Goal: Navigation & Orientation: Find specific page/section

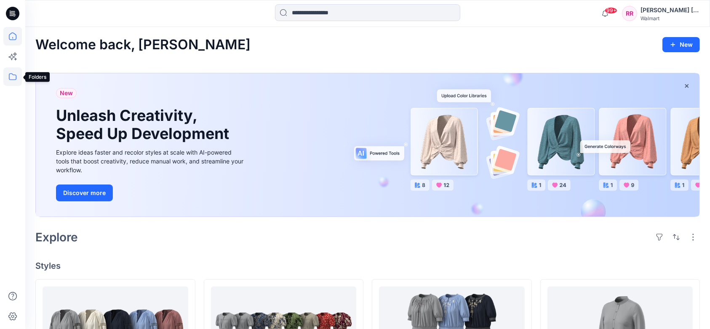
click at [11, 74] on icon at bounding box center [12, 76] width 19 height 19
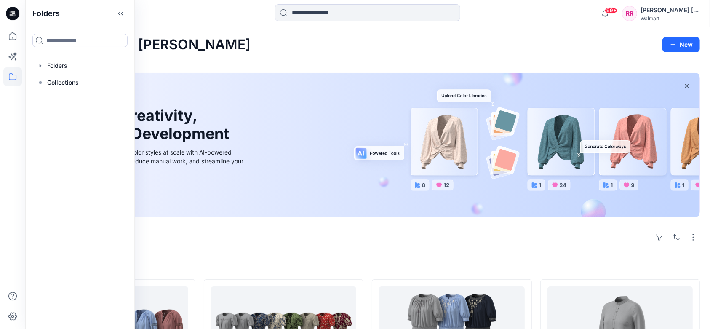
click at [59, 83] on p "Collections" at bounding box center [63, 83] width 32 height 10
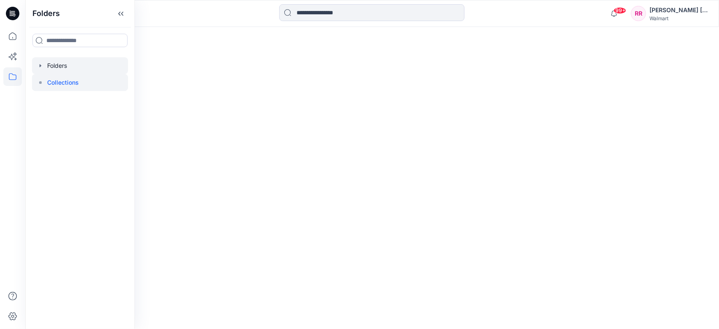
click at [53, 64] on div at bounding box center [80, 65] width 96 height 17
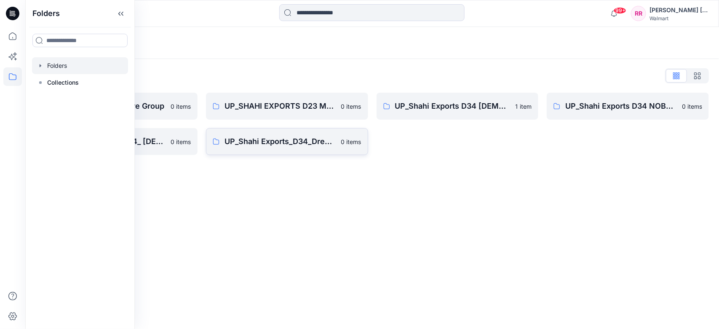
click at [307, 140] on p "UP_Shahi Exports_D34_Dresses" at bounding box center [281, 142] width 112 height 12
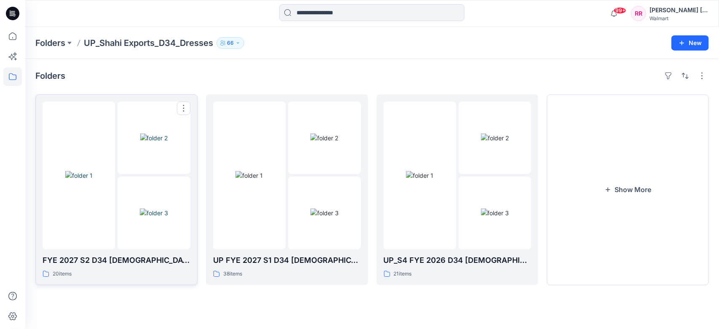
click at [78, 221] on div at bounding box center [79, 176] width 72 height 148
